Goal: Task Accomplishment & Management: Manage account settings

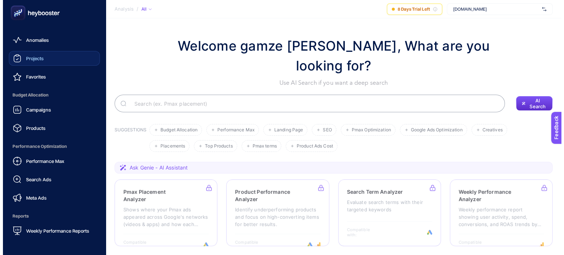
scroll to position [37, 0]
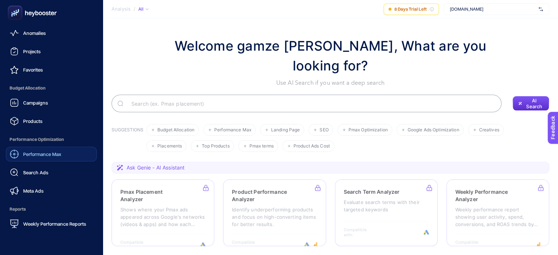
click at [47, 150] on div "Performance Max" at bounding box center [35, 154] width 51 height 9
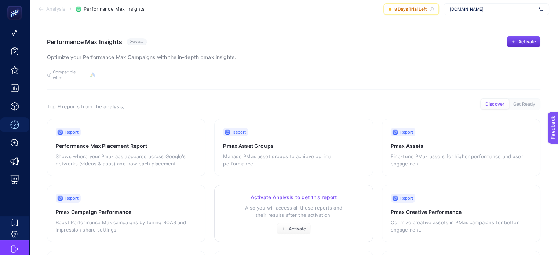
click at [251, 208] on p "Also you will access all these reports and their results after the activation." at bounding box center [293, 211] width 141 height 15
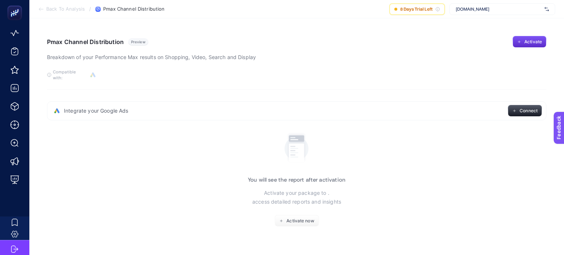
drag, startPoint x: 55, startPoint y: 104, endPoint x: 147, endPoint y: 102, distance: 91.1
click at [147, 102] on div "Integrate your Google Ads Connect" at bounding box center [296, 110] width 499 height 19
click at [298, 218] on span "Activate now" at bounding box center [300, 221] width 28 height 6
click at [481, 10] on span "[DOMAIN_NAME]" at bounding box center [499, 9] width 86 height 6
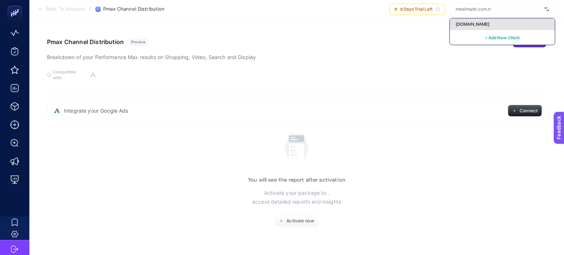
click at [480, 23] on span "[DOMAIN_NAME]" at bounding box center [473, 24] width 34 height 6
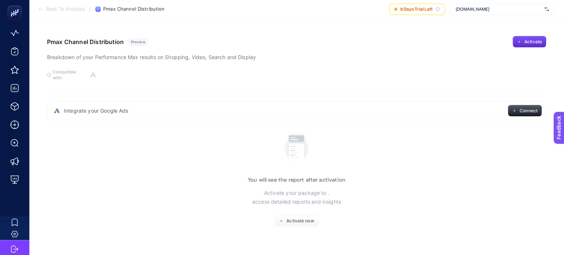
click at [460, 11] on span "[DOMAIN_NAME]" at bounding box center [499, 9] width 86 height 6
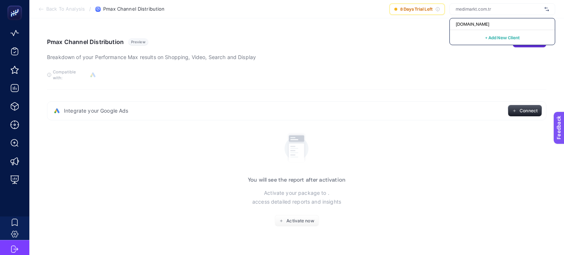
click at [420, 49] on div "Pmax Channel Distribution Preview Breakdown of your Performance Max results on …" at bounding box center [296, 49] width 499 height 26
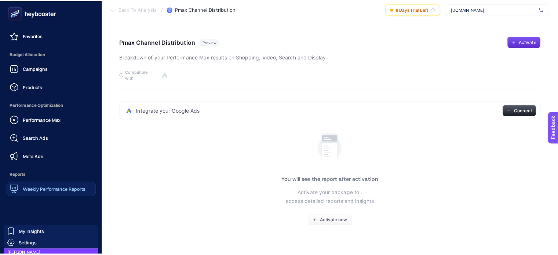
scroll to position [83, 0]
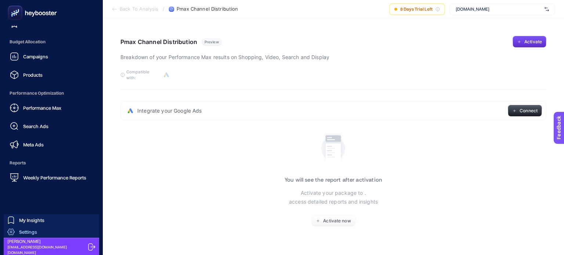
click at [22, 231] on span "Settings" at bounding box center [28, 232] width 18 height 6
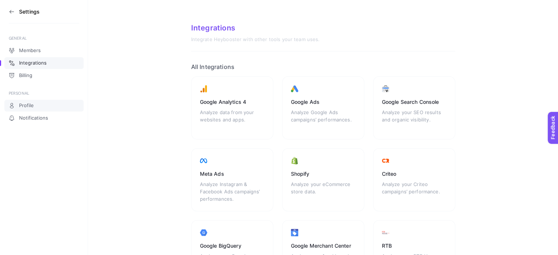
click at [30, 103] on span "Profile" at bounding box center [26, 106] width 15 height 6
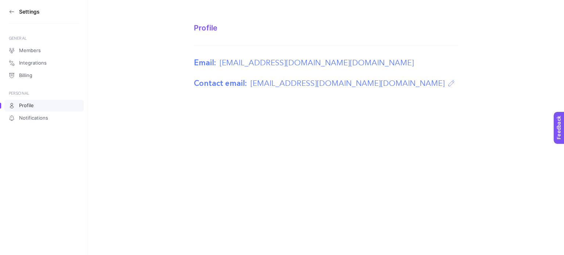
click at [454, 86] on img at bounding box center [451, 83] width 6 height 6
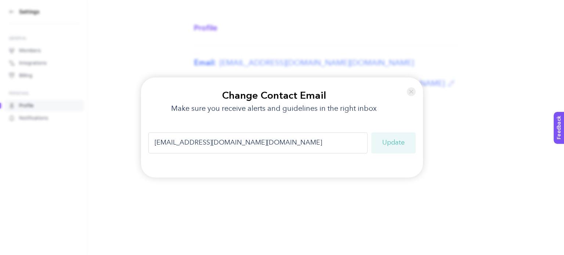
click at [410, 93] on img at bounding box center [411, 92] width 9 height 14
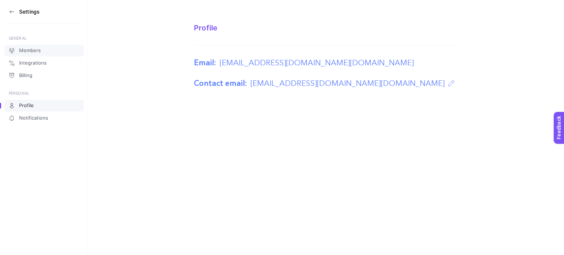
click at [30, 52] on span "Members" at bounding box center [30, 51] width 22 height 6
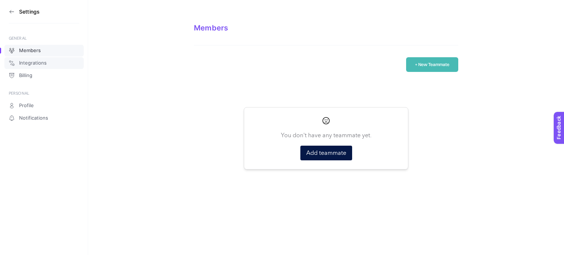
click at [22, 62] on span "Integrations" at bounding box center [33, 63] width 28 height 6
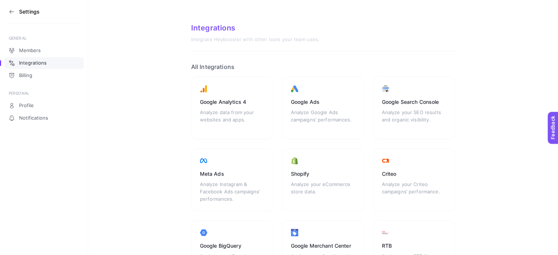
click at [11, 14] on icon at bounding box center [12, 12] width 6 height 6
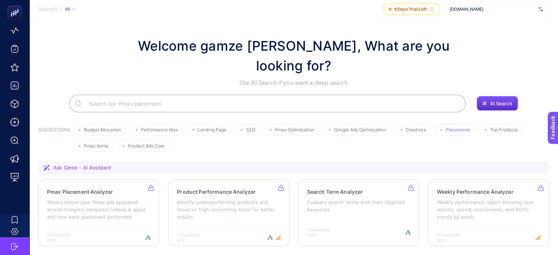
scroll to position [39, 0]
click at [473, 11] on span "[DOMAIN_NAME]" at bounding box center [493, 9] width 86 height 6
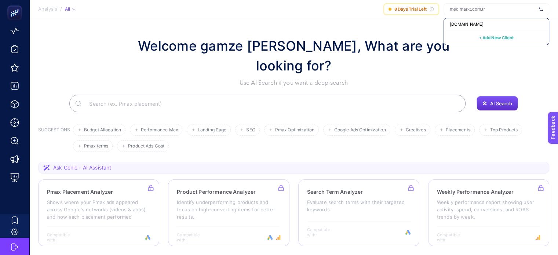
click at [498, 37] on span "+ Add New Client" at bounding box center [497, 38] width 35 height 6
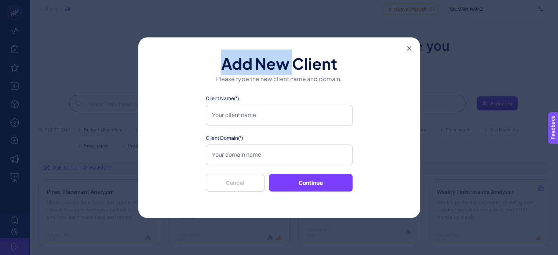
drag, startPoint x: 226, startPoint y: 66, endPoint x: 369, endPoint y: 67, distance: 143.6
click at [297, 67] on h1 "Add New Client" at bounding box center [279, 62] width 235 height 15
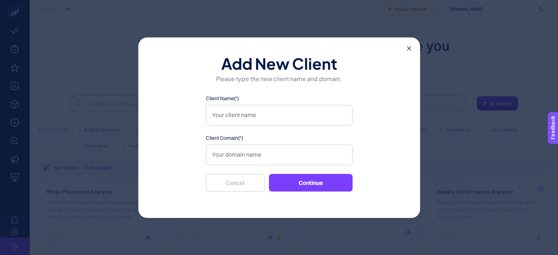
click at [408, 50] on icon at bounding box center [409, 48] width 4 height 4
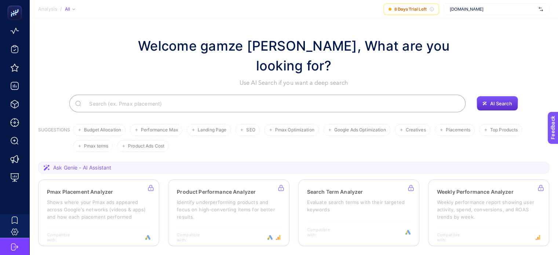
click at [465, 8] on span "[DOMAIN_NAME]" at bounding box center [493, 9] width 86 height 6
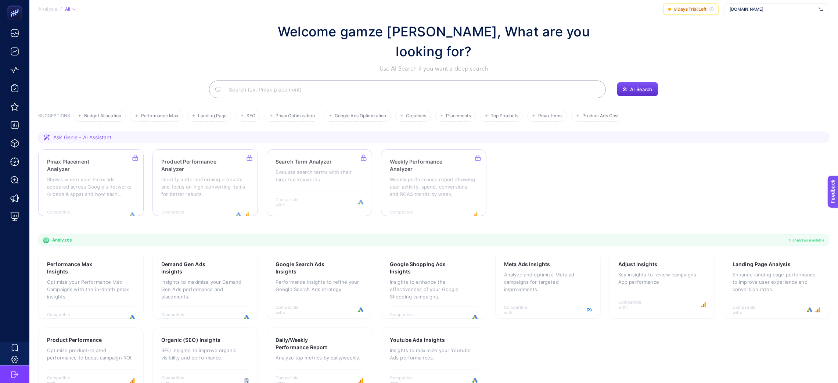
scroll to position [0, 0]
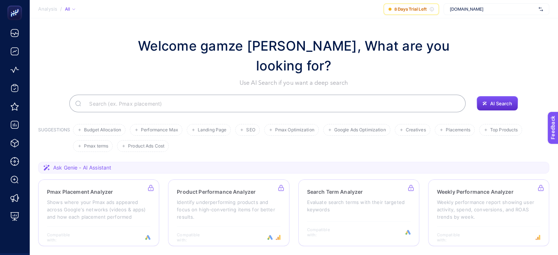
click at [463, 5] on div "[DOMAIN_NAME]" at bounding box center [497, 9] width 106 height 12
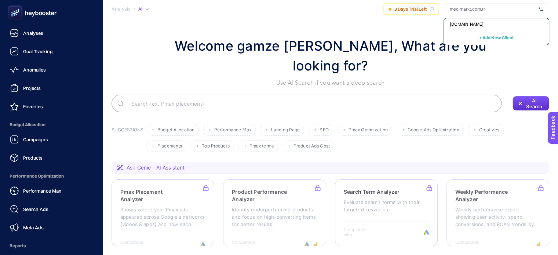
scroll to position [83, 0]
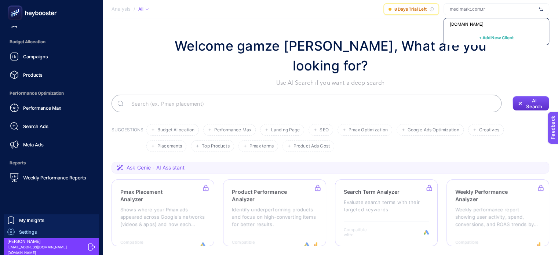
click at [25, 230] on span "Settings" at bounding box center [28, 232] width 18 height 6
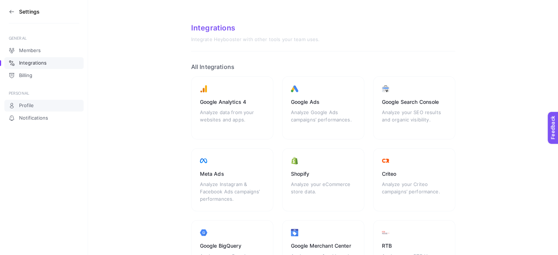
click at [32, 108] on span "Profile" at bounding box center [26, 106] width 15 height 6
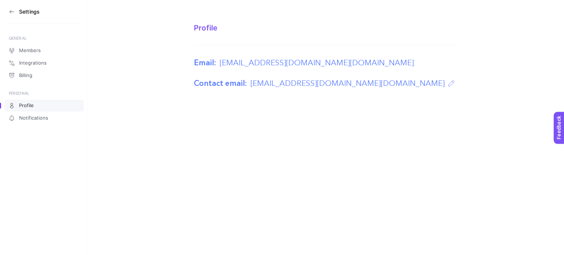
click at [14, 10] on icon at bounding box center [12, 12] width 6 height 6
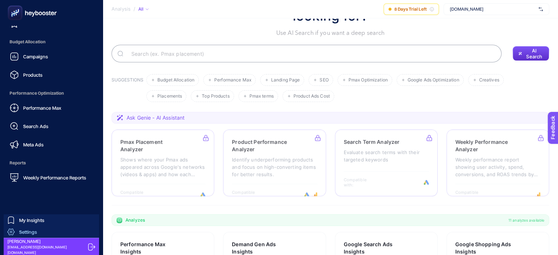
scroll to position [147, 0]
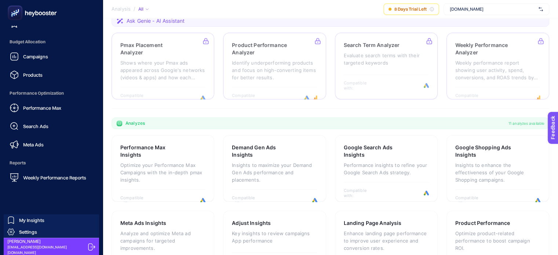
click at [19, 243] on span "[PERSON_NAME]" at bounding box center [46, 242] width 78 height 6
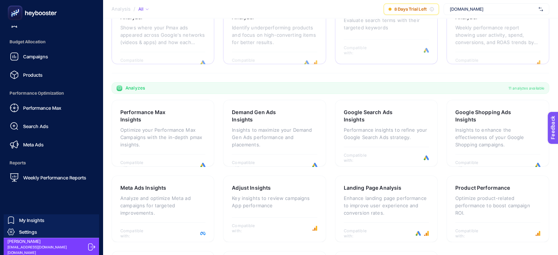
scroll to position [220, 0]
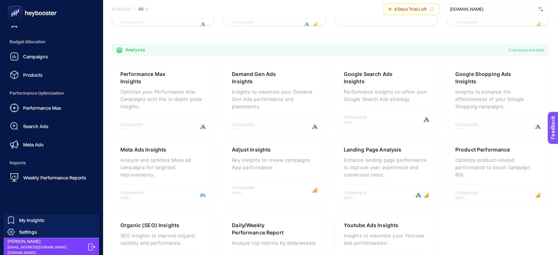
click at [46, 245] on span "[PERSON_NAME]" at bounding box center [46, 242] width 78 height 6
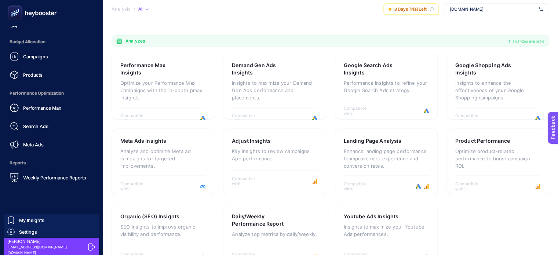
scroll to position [234, 0]
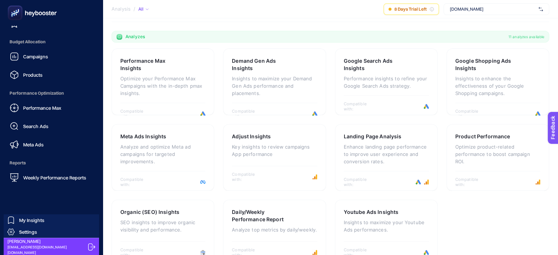
click at [19, 242] on span "[PERSON_NAME]" at bounding box center [46, 242] width 78 height 6
click at [22, 239] on div "gamze nur demirci [EMAIL_ADDRESS][DOMAIN_NAME][DOMAIN_NAME]" at bounding box center [51, 247] width 95 height 18
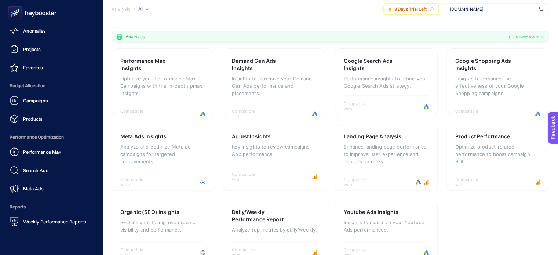
scroll to position [83, 0]
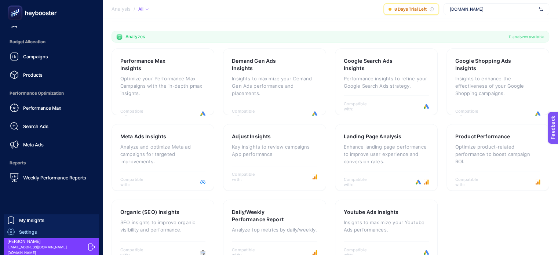
click at [30, 232] on span "Settings" at bounding box center [28, 232] width 18 height 6
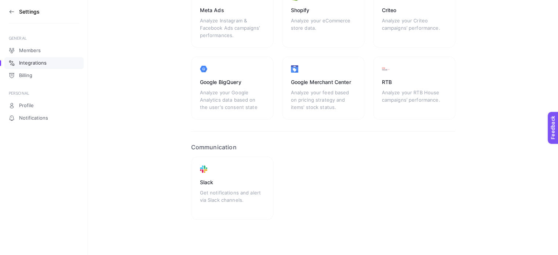
scroll to position [163, 0]
click at [35, 105] on link "Profile" at bounding box center [43, 106] width 79 height 12
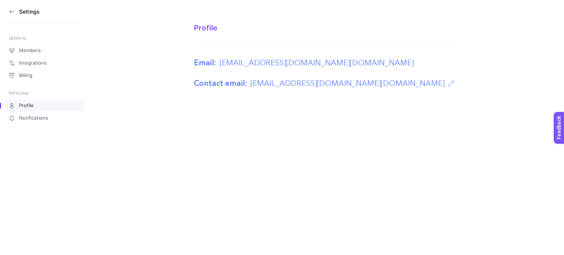
click at [454, 86] on img at bounding box center [451, 83] width 6 height 6
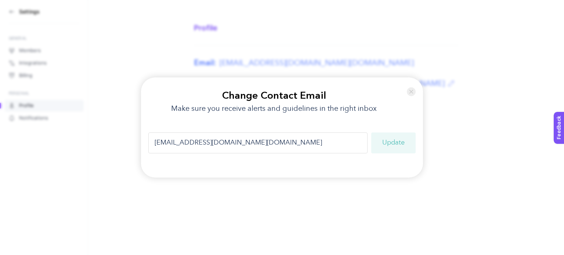
click at [203, 139] on input "[EMAIL_ADDRESS][DOMAIN_NAME][DOMAIN_NAME]" at bounding box center [257, 143] width 219 height 21
drag, startPoint x: 272, startPoint y: 141, endPoint x: 332, endPoint y: 144, distance: 59.9
click at [332, 144] on input "[EMAIL_ADDRESS][DOMAIN_NAME]@[DOMAIN_NAME]" at bounding box center [257, 143] width 219 height 21
type input "[EMAIL_ADDRESS][DOMAIN_NAME]"
click at [388, 144] on button "Update" at bounding box center [393, 143] width 44 height 21
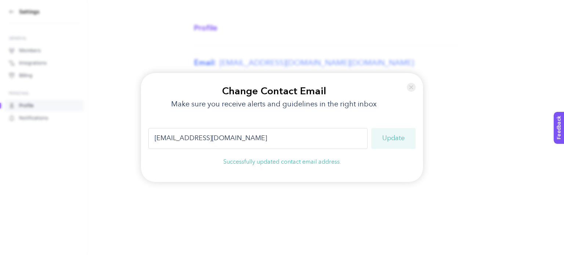
click at [411, 88] on img at bounding box center [411, 87] width 9 height 14
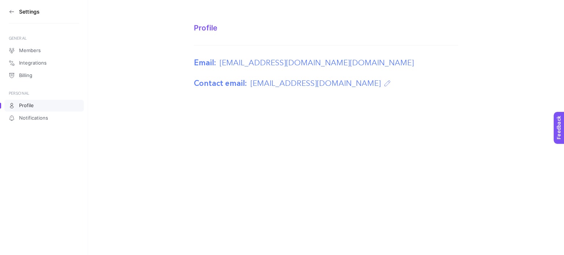
click at [11, 13] on icon at bounding box center [12, 12] width 6 height 6
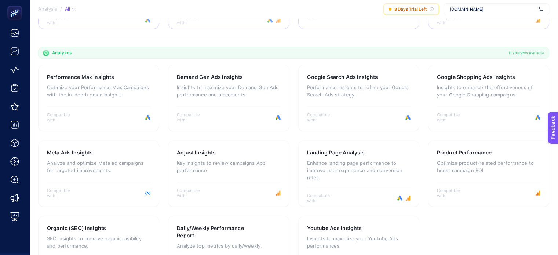
scroll to position [234, 0]
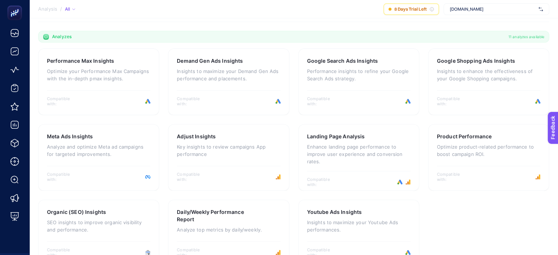
click at [478, 8] on span "[DOMAIN_NAME]" at bounding box center [493, 9] width 86 height 6
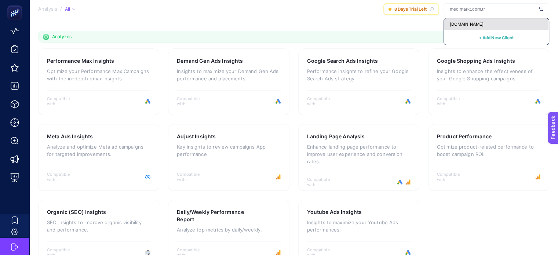
scroll to position [197, 0]
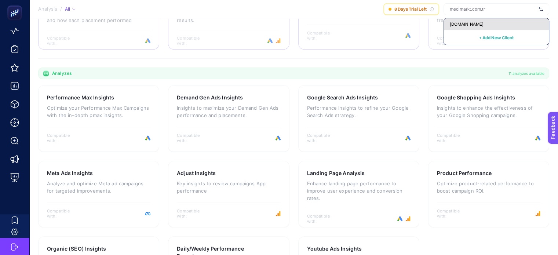
drag, startPoint x: 497, startPoint y: 25, endPoint x: 447, endPoint y: 24, distance: 50.3
click at [447, 24] on div "[DOMAIN_NAME]" at bounding box center [496, 24] width 105 height 12
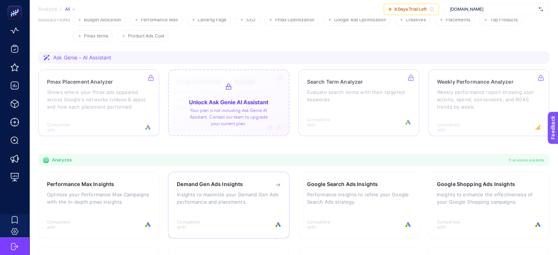
scroll to position [0, 0]
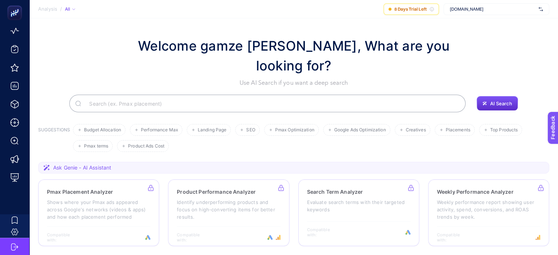
drag, startPoint x: 488, startPoint y: 8, endPoint x: 451, endPoint y: 4, distance: 37.3
click at [451, 4] on div "[DOMAIN_NAME]" at bounding box center [497, 9] width 106 height 12
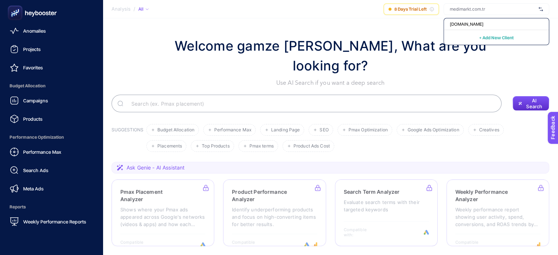
scroll to position [83, 0]
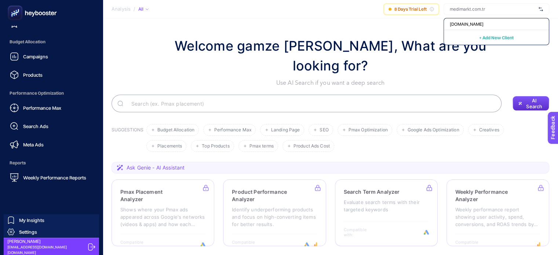
click at [20, 245] on span "[PERSON_NAME]" at bounding box center [46, 242] width 78 height 6
click at [48, 248] on span "[EMAIL_ADDRESS][DOMAIN_NAME][DOMAIN_NAME]" at bounding box center [46, 250] width 78 height 11
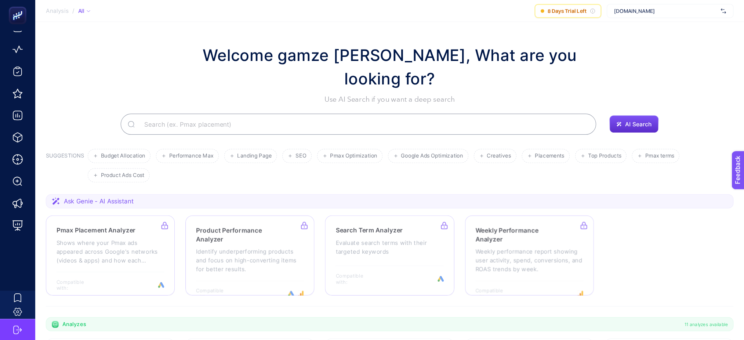
scroll to position [0, 0]
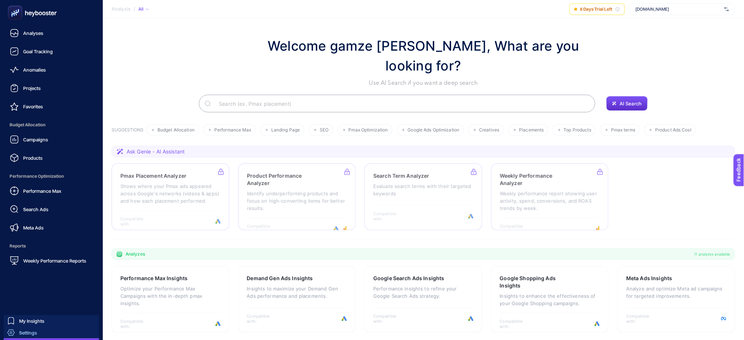
drag, startPoint x: 564, startPoint y: 5, endPoint x: 12, endPoint y: 329, distance: 640.0
click at [12, 255] on div "My Insights Settings gamze nur demirci [EMAIL_ADDRESS][DOMAIN_NAME][DOMAIN_NAME]" at bounding box center [51, 335] width 95 height 41
click at [27, 255] on span "Settings" at bounding box center [28, 333] width 18 height 6
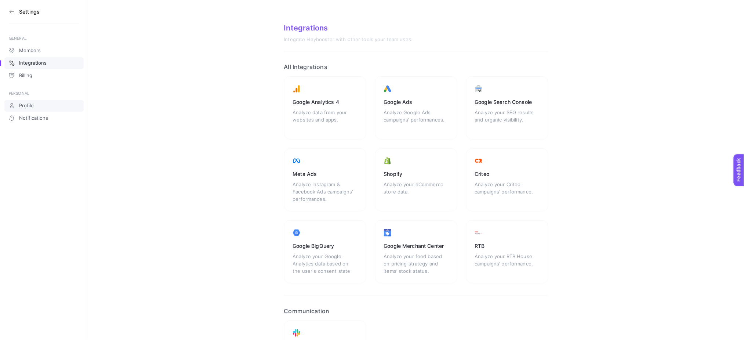
click at [10, 108] on icon at bounding box center [12, 106] width 6 height 6
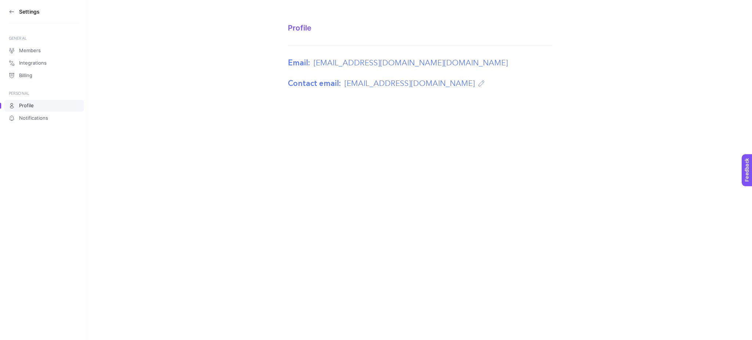
click at [12, 7] on section "Settings" at bounding box center [44, 12] width 71 height 24
click at [9, 12] on icon at bounding box center [12, 12] width 6 height 6
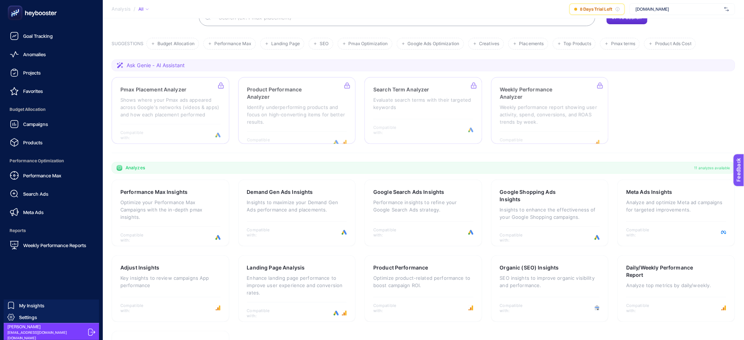
scroll to position [133, 0]
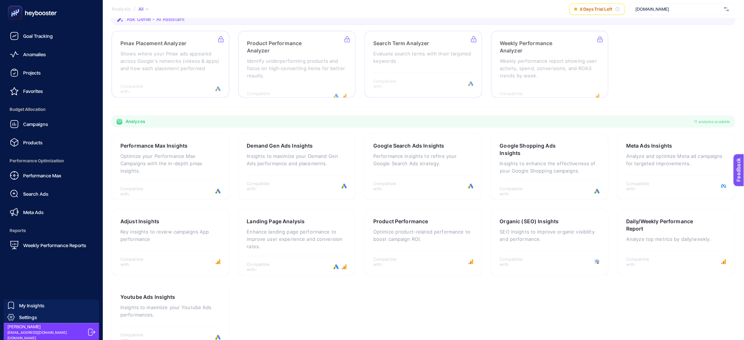
click at [19, 255] on span "[PERSON_NAME]" at bounding box center [46, 327] width 78 height 6
click at [44, 255] on span "[PERSON_NAME]" at bounding box center [46, 327] width 78 height 6
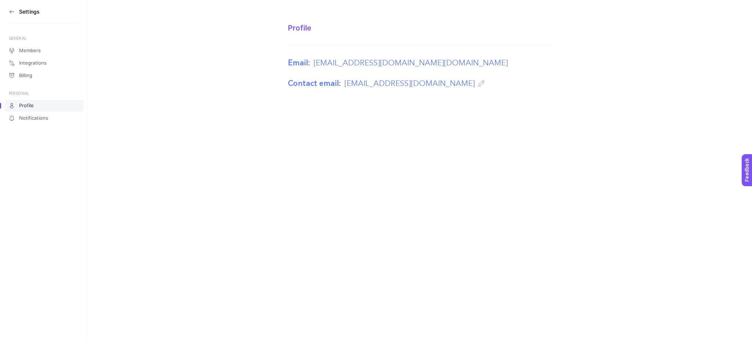
click at [6, 11] on aside "Settings GENERAL Members Integrations Billing PERSONAL Profile Notifications" at bounding box center [44, 170] width 88 height 340
click at [13, 10] on icon at bounding box center [12, 12] width 6 height 6
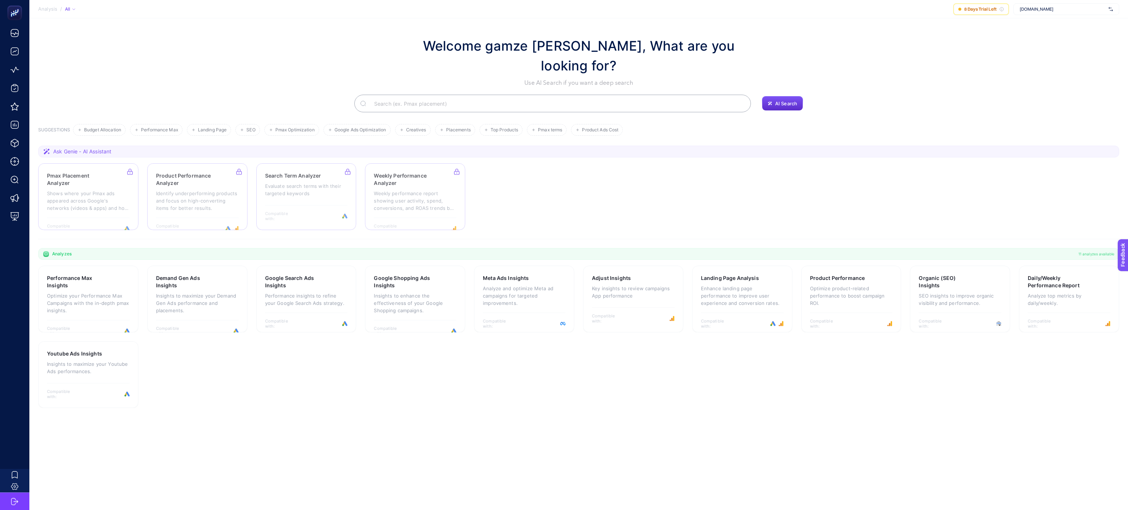
click at [12, 255] on div at bounding box center [15, 502] width 34 height 18
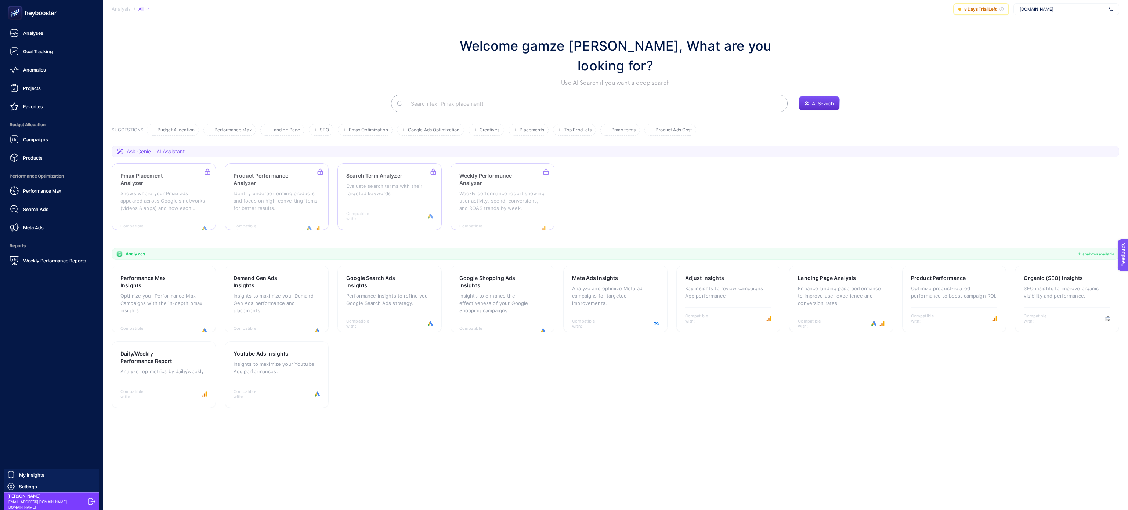
click at [56, 255] on span "[PERSON_NAME]" at bounding box center [46, 497] width 78 height 6
click at [44, 255] on span "[PERSON_NAME]" at bounding box center [46, 497] width 78 height 6
click at [18, 255] on span "[PERSON_NAME]" at bounding box center [46, 497] width 78 height 6
click at [12, 255] on span "[PERSON_NAME]" at bounding box center [46, 497] width 78 height 6
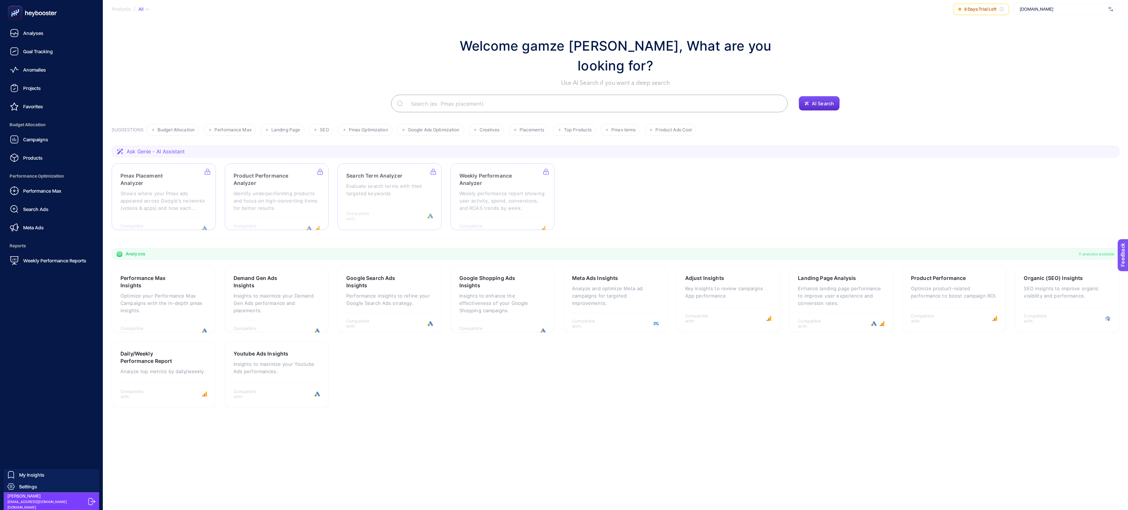
click at [47, 255] on span "[EMAIL_ADDRESS][DOMAIN_NAME][DOMAIN_NAME]" at bounding box center [46, 504] width 78 height 11
click at [25, 255] on span "[PERSON_NAME]" at bounding box center [46, 497] width 78 height 6
click at [26, 255] on span "[EMAIL_ADDRESS][DOMAIN_NAME][DOMAIN_NAME]" at bounding box center [46, 504] width 78 height 11
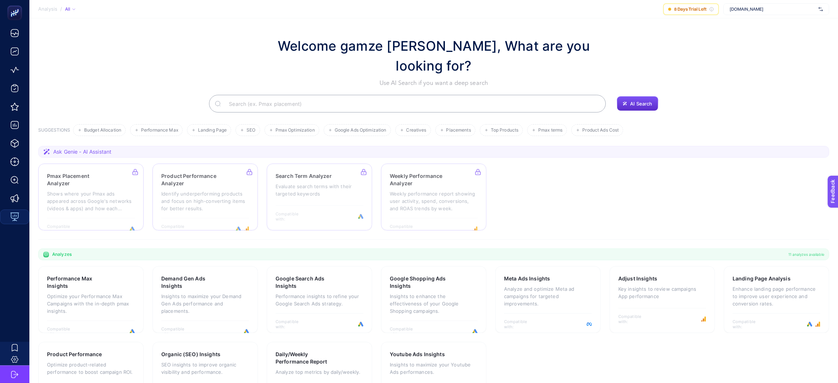
drag, startPoint x: 1127, startPoint y: 4, endPoint x: 15, endPoint y: 256, distance: 1140.6
click at [15, 255] on nav at bounding box center [14, 204] width 29 height 357
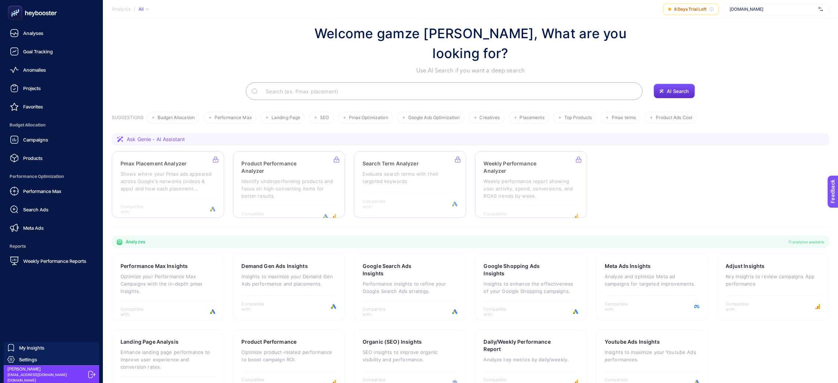
scroll to position [14, 0]
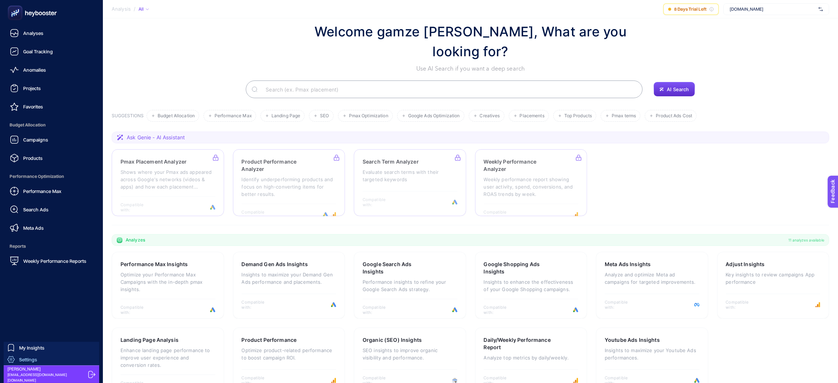
click at [24, 255] on span "Settings" at bounding box center [28, 359] width 18 height 6
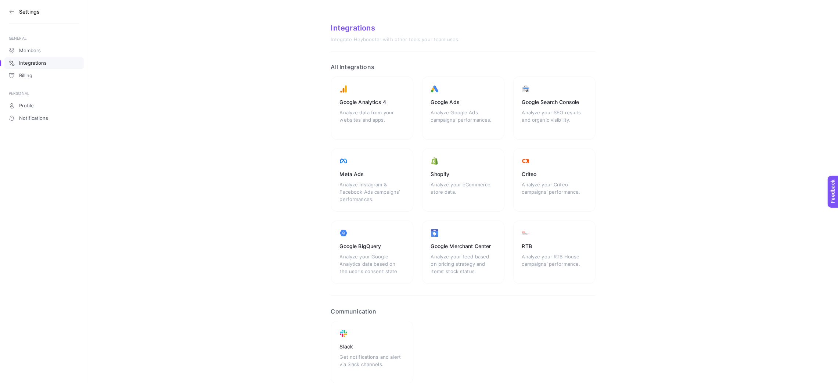
click at [12, 10] on icon at bounding box center [12, 12] width 6 height 6
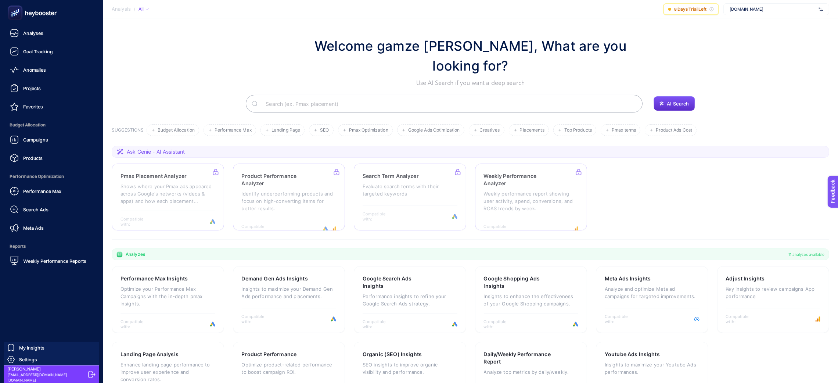
scroll to position [14, 0]
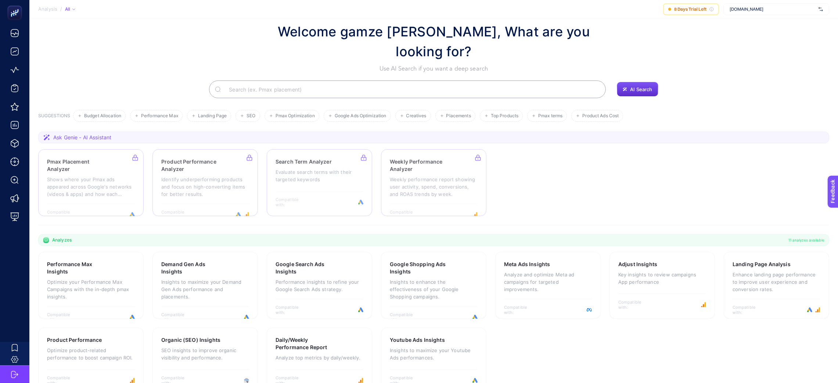
click at [564, 10] on span "[DOMAIN_NAME]" at bounding box center [772, 9] width 86 height 6
